Goal: Transaction & Acquisition: Register for event/course

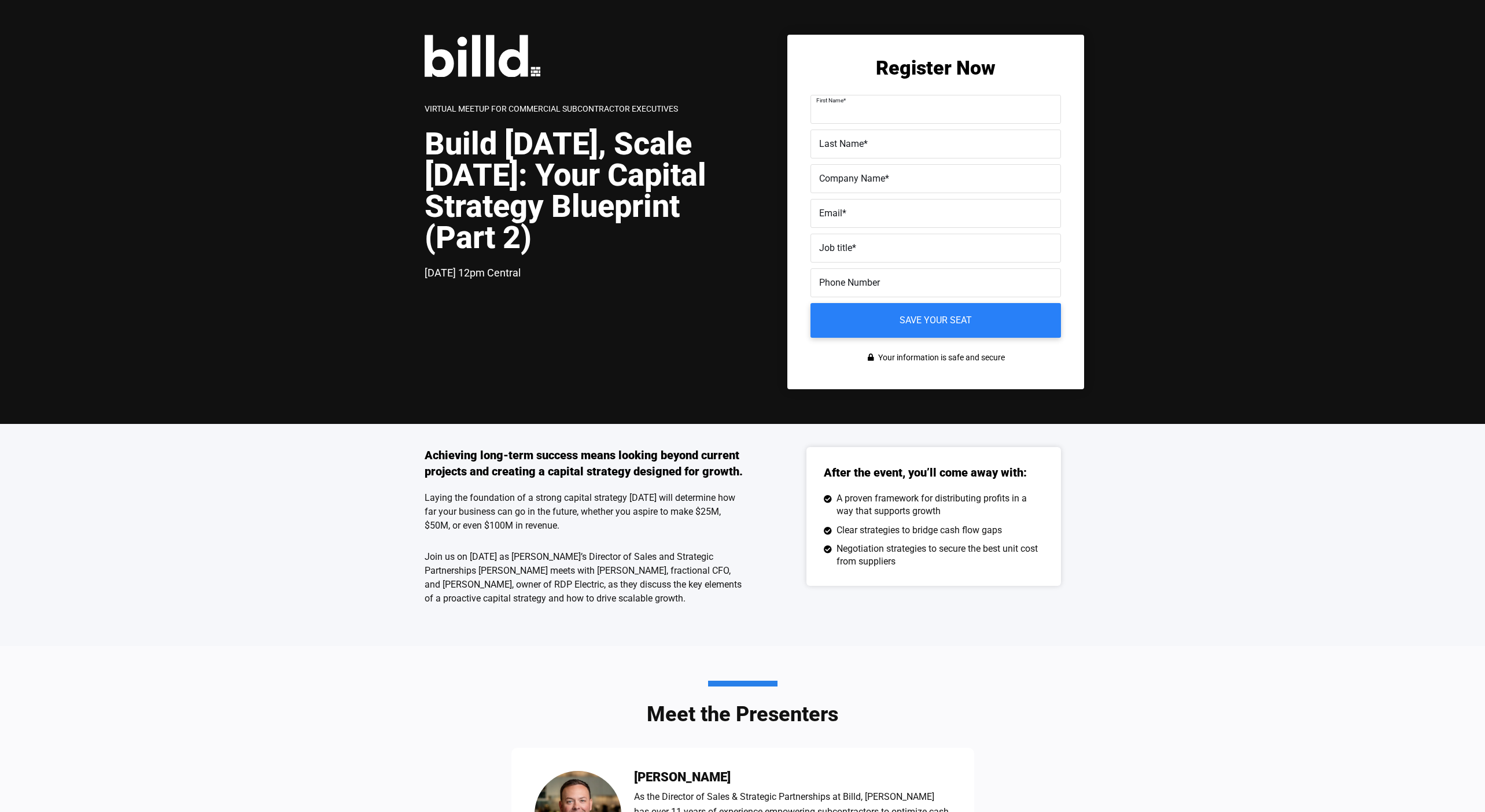
click at [880, 118] on input "First Name *" at bounding box center [936, 109] width 251 height 29
type input "v"
click at [869, 120] on input "v" at bounding box center [936, 109] width 251 height 29
type input "d"
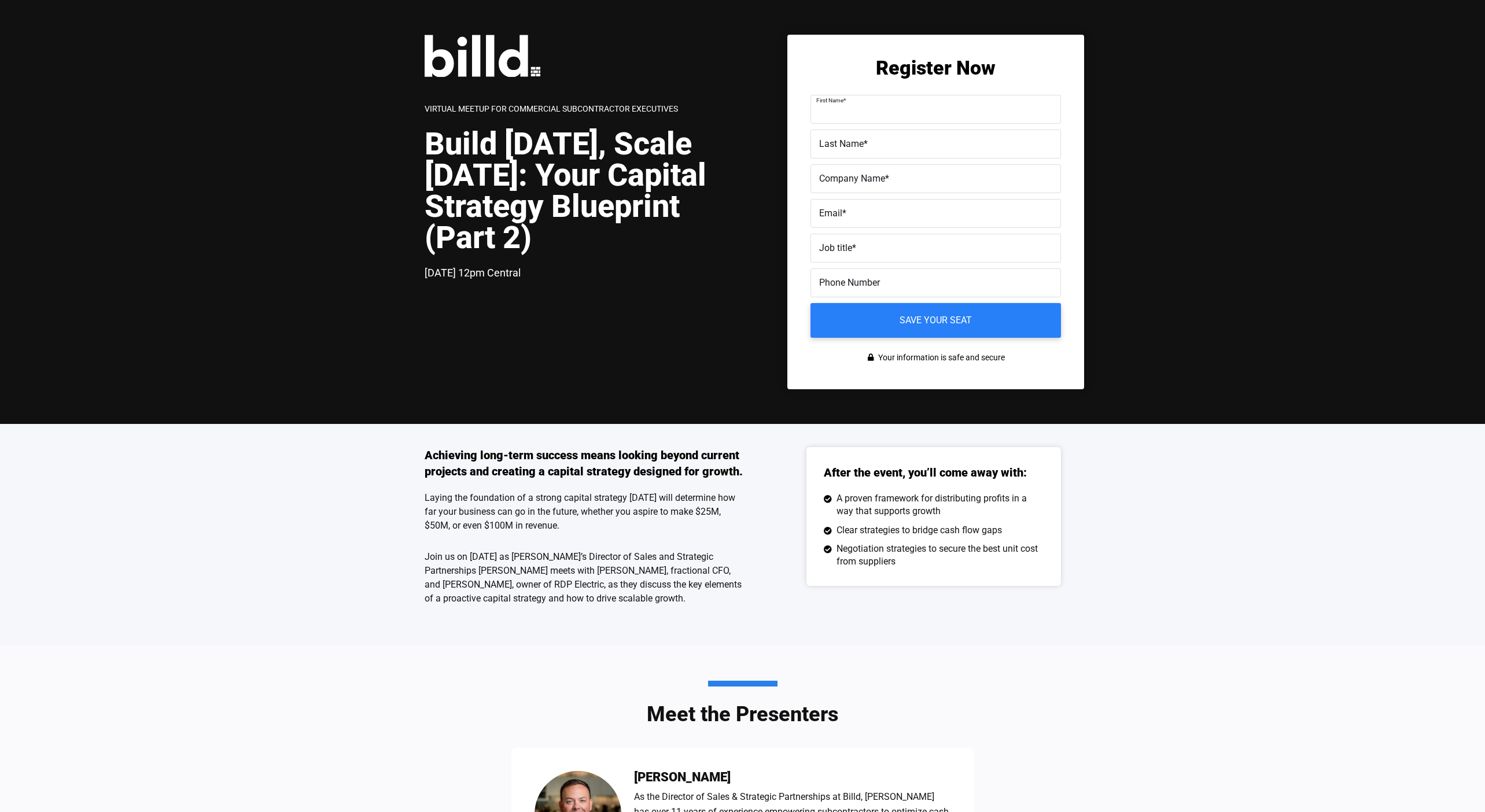
type input "d"
type input "[PERSON_NAME]"
type input "Billd"
drag, startPoint x: 850, startPoint y: 216, endPoint x: 801, endPoint y: 208, distance: 49.6
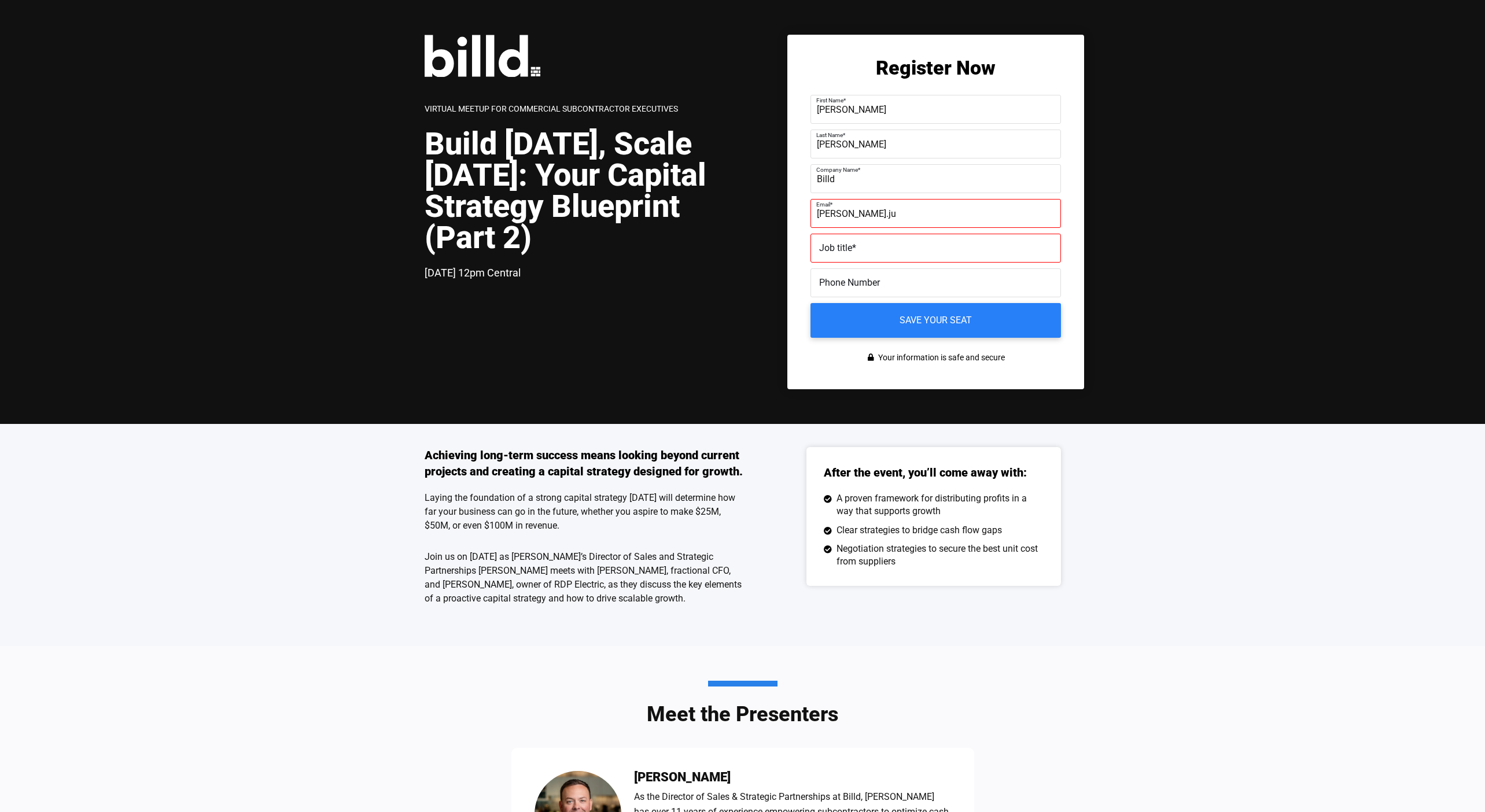
click at [801, 208] on div "Register Now First Name * [PERSON_NAME] Last Name * [PERSON_NAME] Company Name …" at bounding box center [936, 212] width 297 height 354
type input "[PERSON_NAME][EMAIL_ADDRESS][PERSON_NAME][DOMAIN_NAME]"
click at [840, 255] on label "Job title *" at bounding box center [936, 248] width 233 height 17
click at [840, 255] on input "Job title *" at bounding box center [936, 248] width 251 height 29
type input "W"
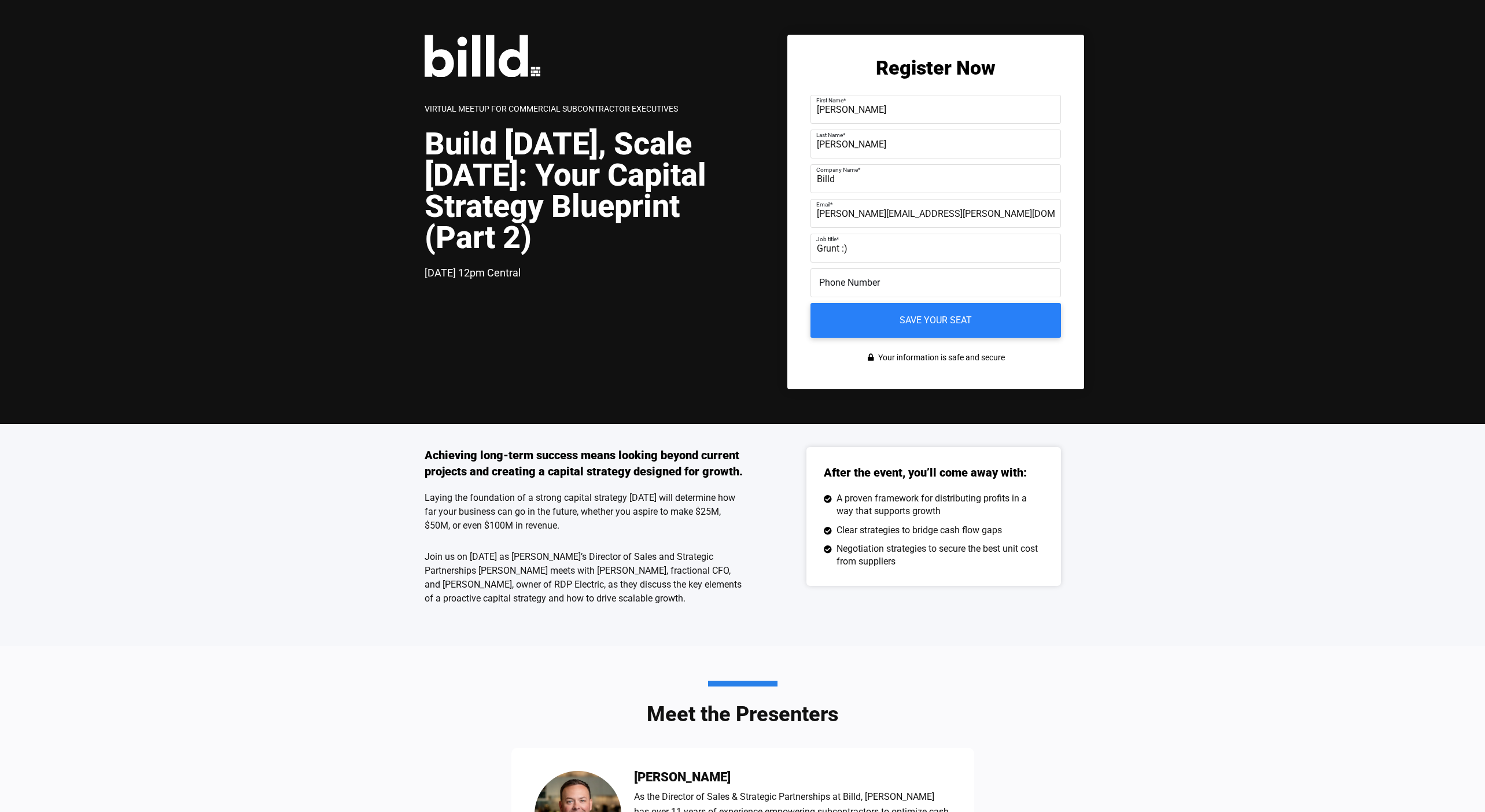
type input "Grunt :)"
click at [867, 278] on label "Phone Number" at bounding box center [934, 274] width 236 height 17
click at [867, 278] on input "Phone Number" at bounding box center [936, 282] width 251 height 29
type input "[PHONE_NUMBER]"
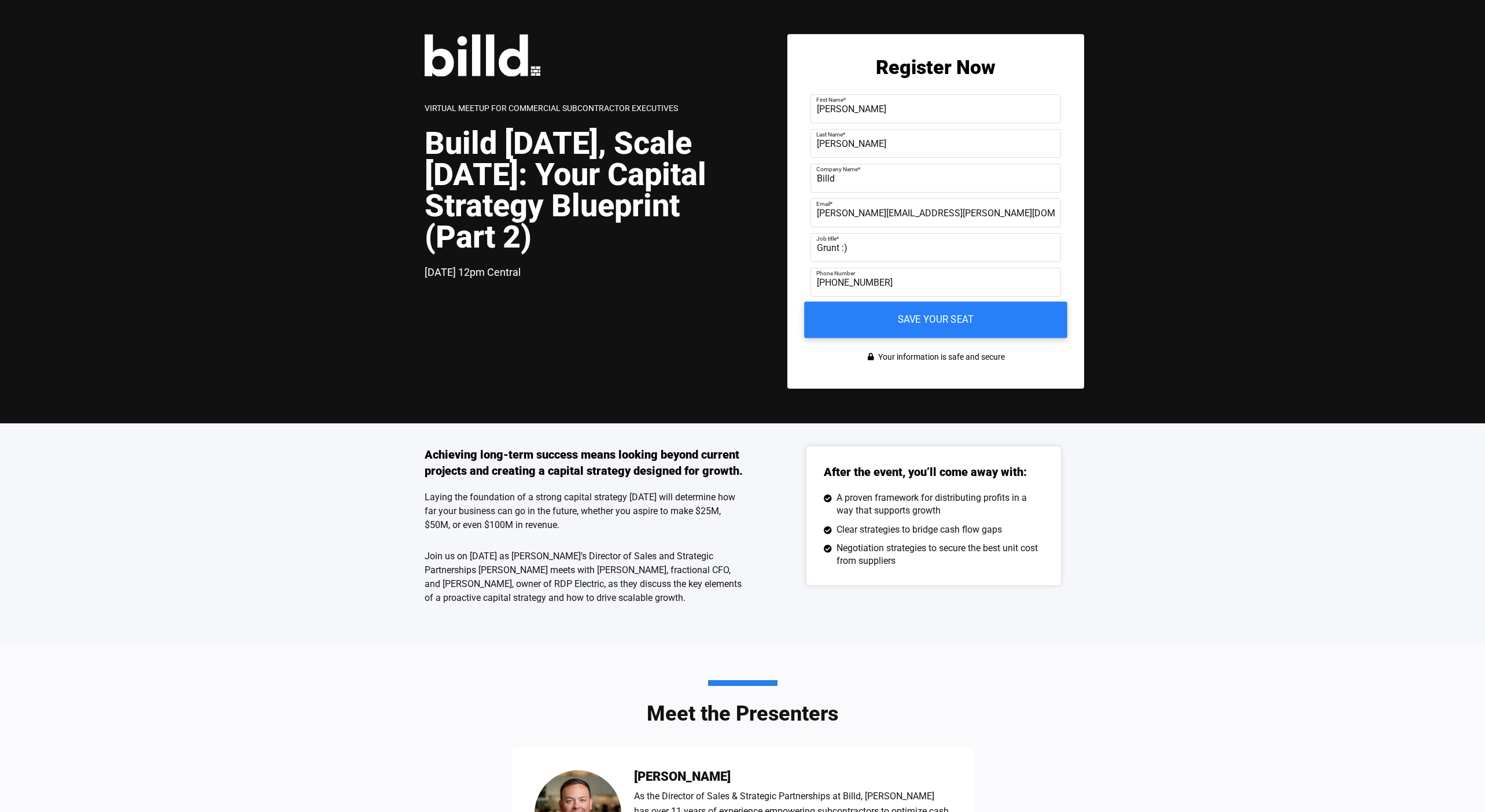
drag, startPoint x: 895, startPoint y: 316, endPoint x: 1057, endPoint y: 316, distance: 162.0
click at [898, 315] on input "Save your seat" at bounding box center [936, 320] width 263 height 36
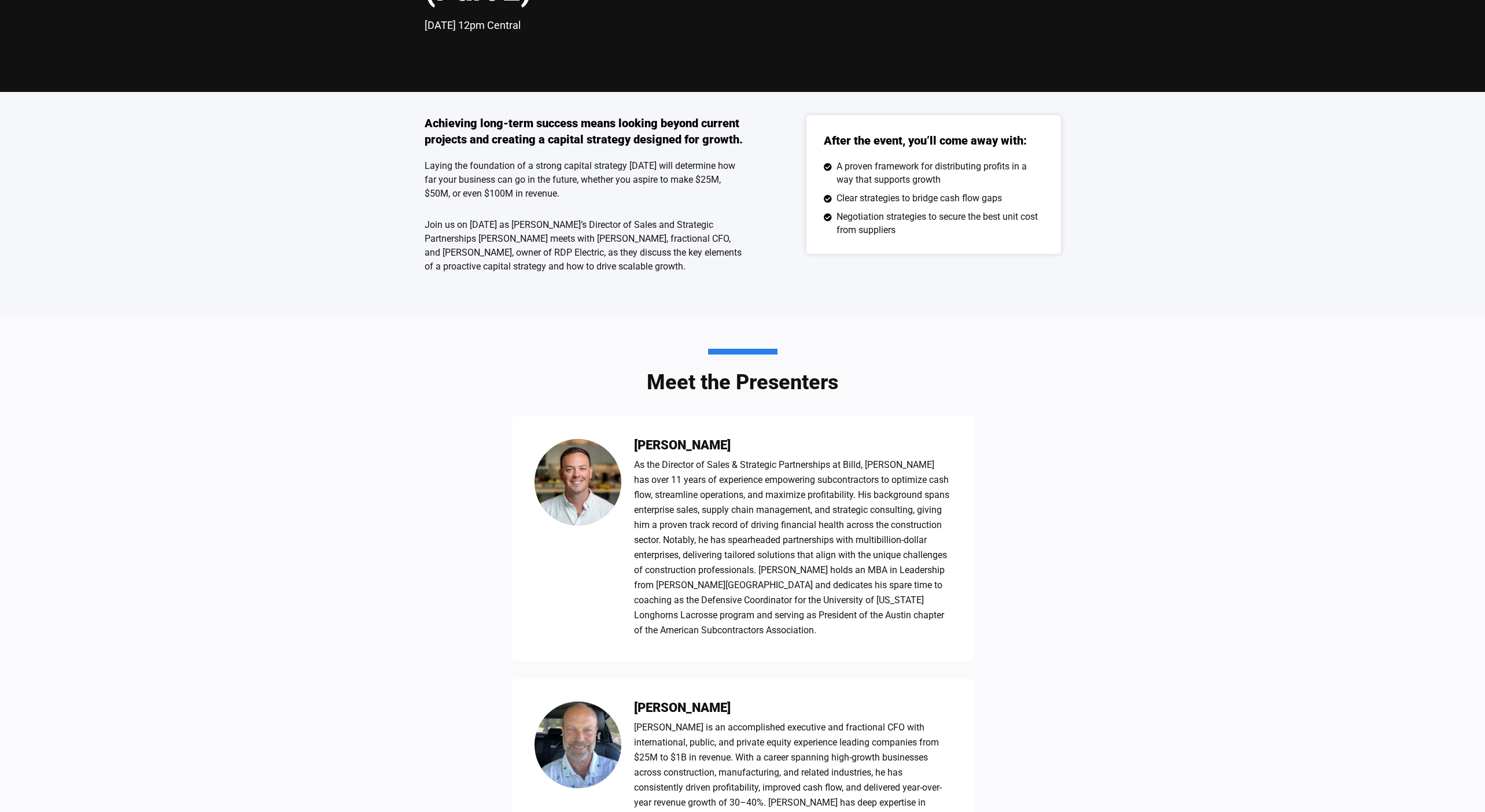
scroll to position [0, 0]
